Goal: Information Seeking & Learning: Learn about a topic

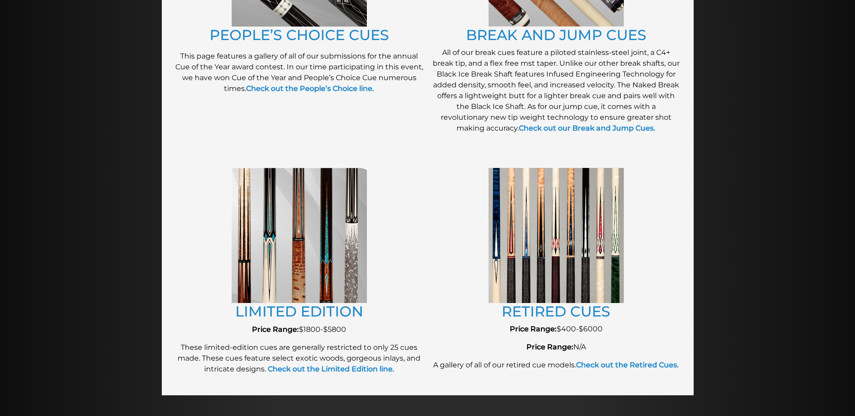
scroll to position [868, 0]
click at [246, 245] on img at bounding box center [299, 235] width 135 height 135
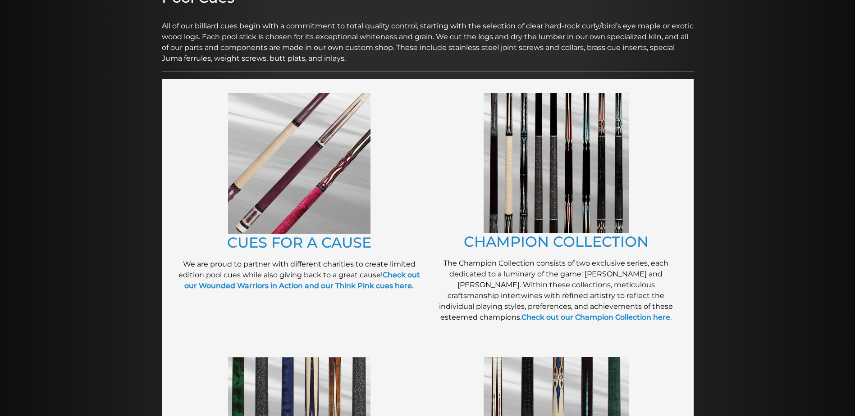
scroll to position [134, 0]
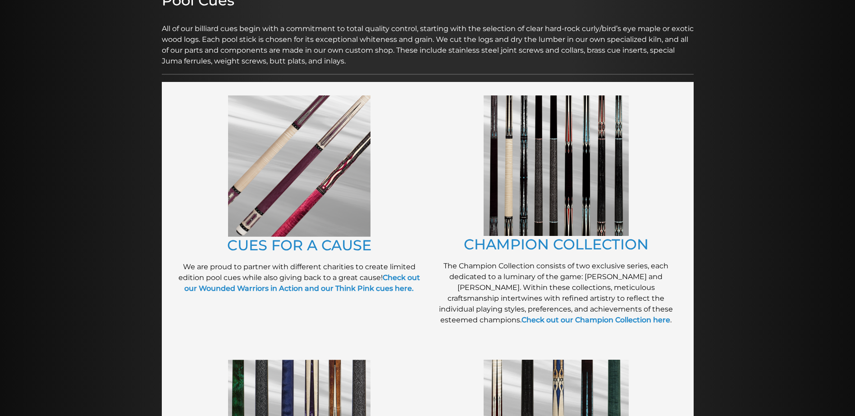
click at [542, 206] on img at bounding box center [555, 166] width 145 height 141
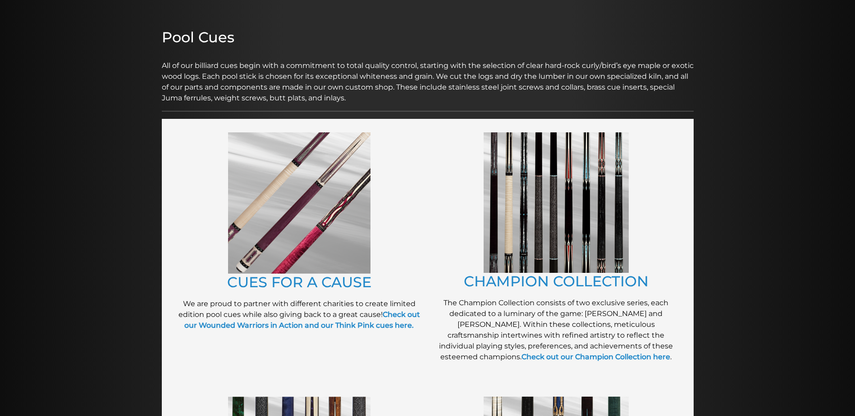
scroll to position [0, 0]
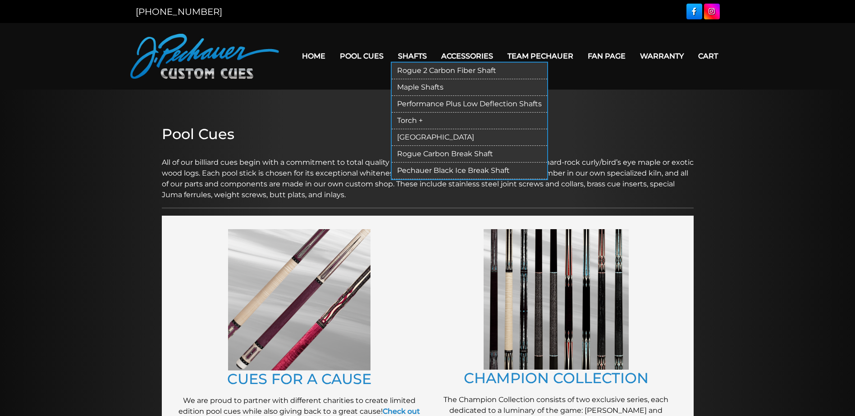
click at [416, 56] on link "Shafts" at bounding box center [412, 56] width 43 height 23
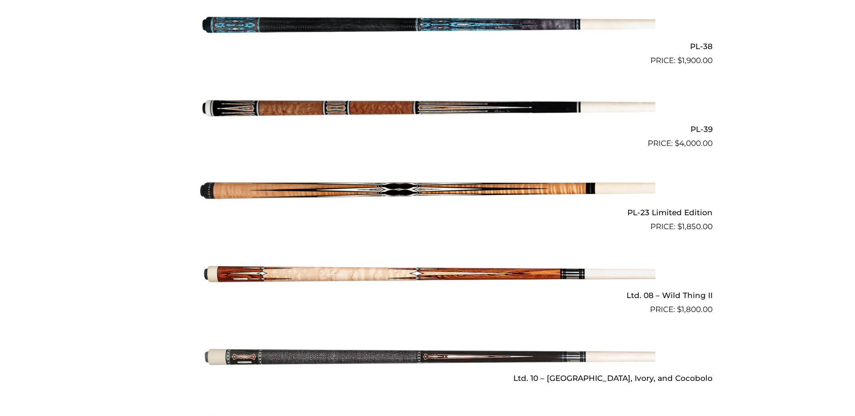
scroll to position [1081, 0]
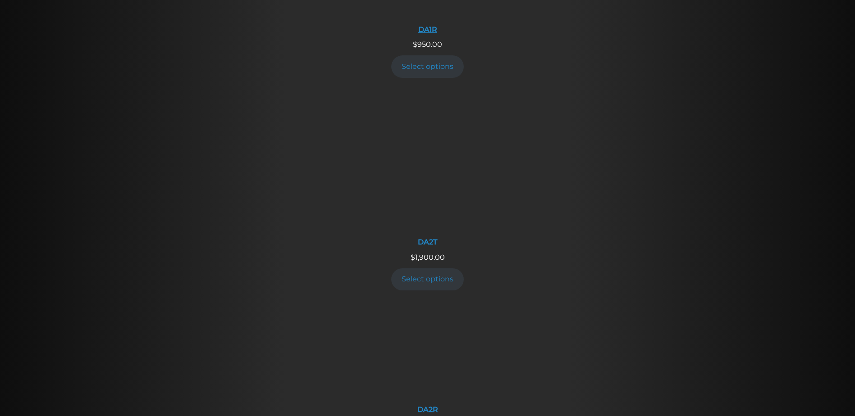
scroll to position [1254, 0]
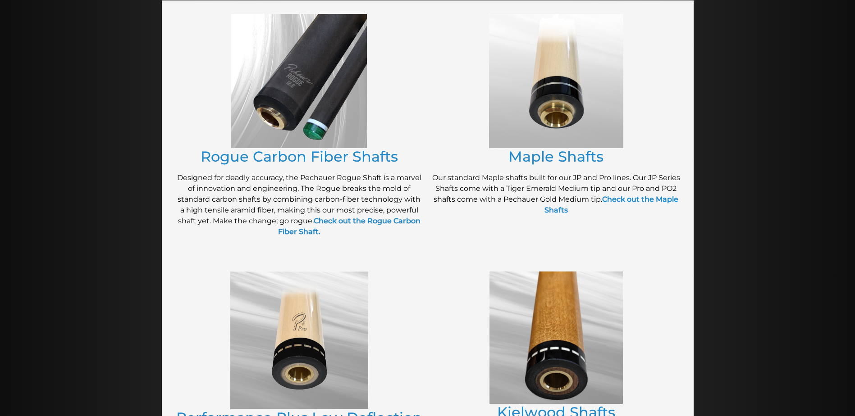
scroll to position [180, 0]
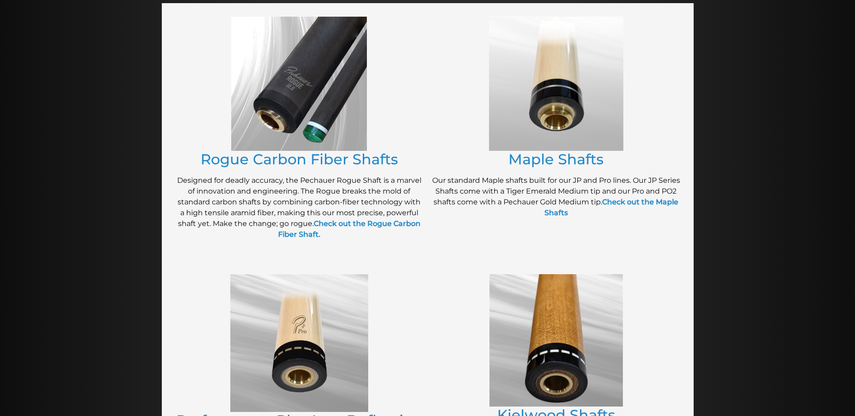
click at [303, 99] on img at bounding box center [299, 84] width 136 height 134
click at [291, 162] on link "Rogue Carbon Fiber Shafts" at bounding box center [298, 159] width 197 height 18
click at [561, 163] on link "Maple Shafts" at bounding box center [555, 159] width 95 height 18
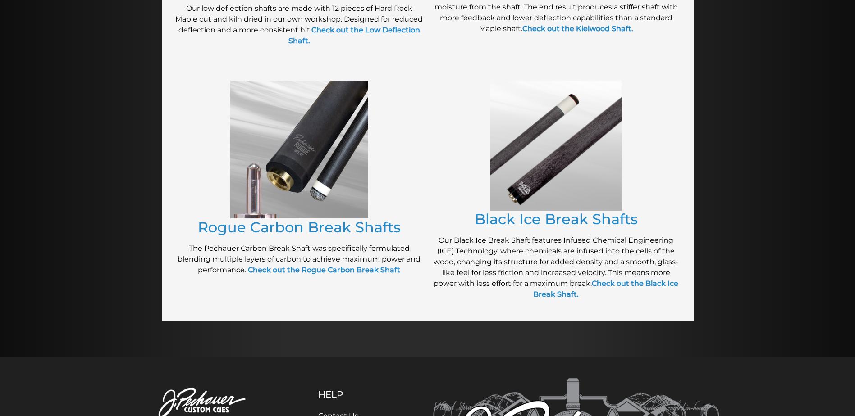
scroll to position [632, 0]
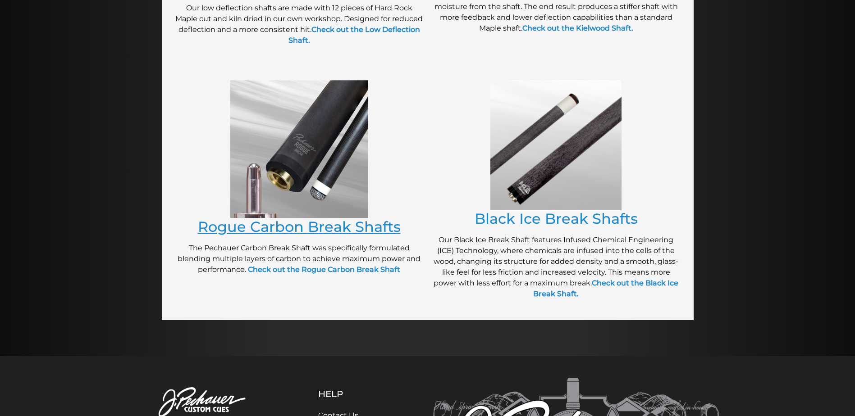
click at [299, 225] on link "Rogue Carbon Break Shafts" at bounding box center [299, 227] width 203 height 18
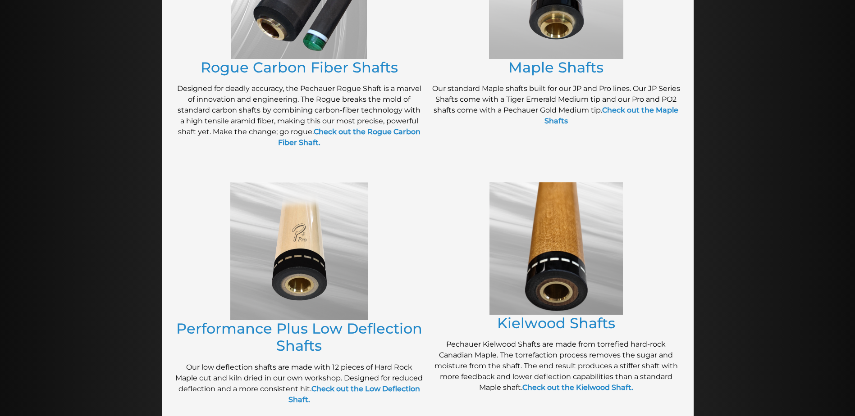
scroll to position [271, 0]
click at [563, 287] on img at bounding box center [555, 249] width 133 height 132
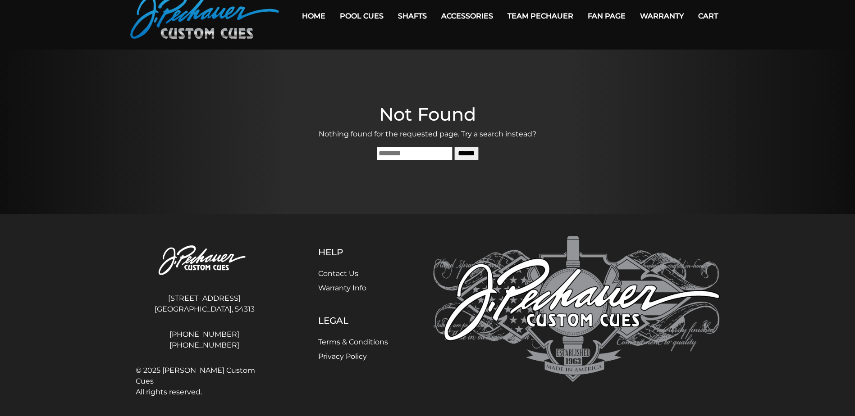
scroll to position [43, 0]
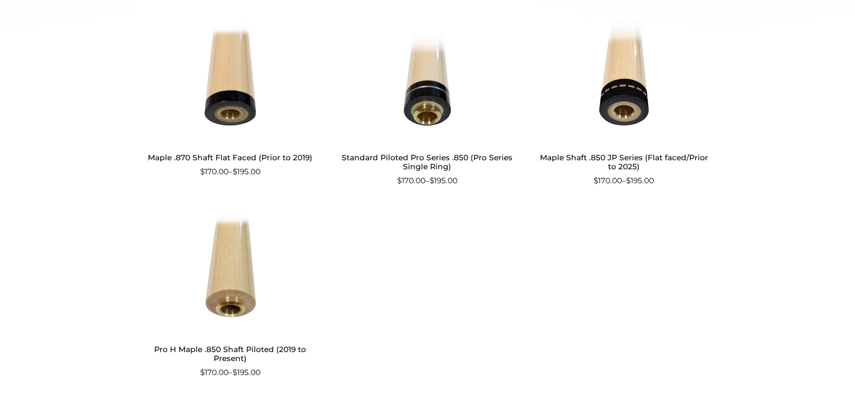
scroll to position [496, 0]
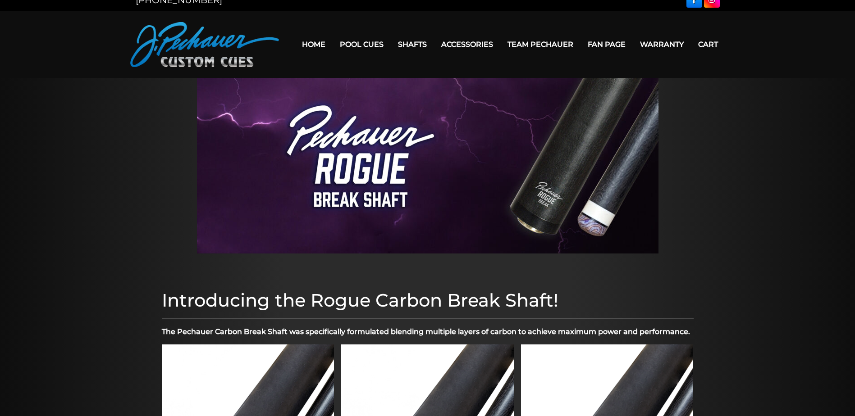
scroll to position [1, 0]
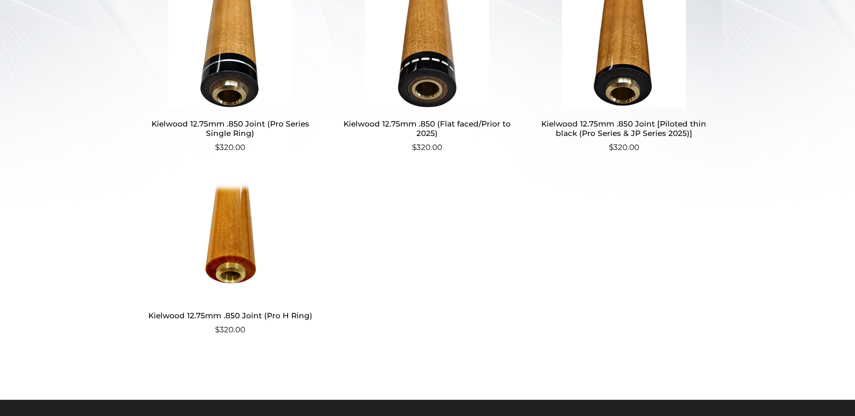
scroll to position [315, 0]
